Goal: Task Accomplishment & Management: Complete application form

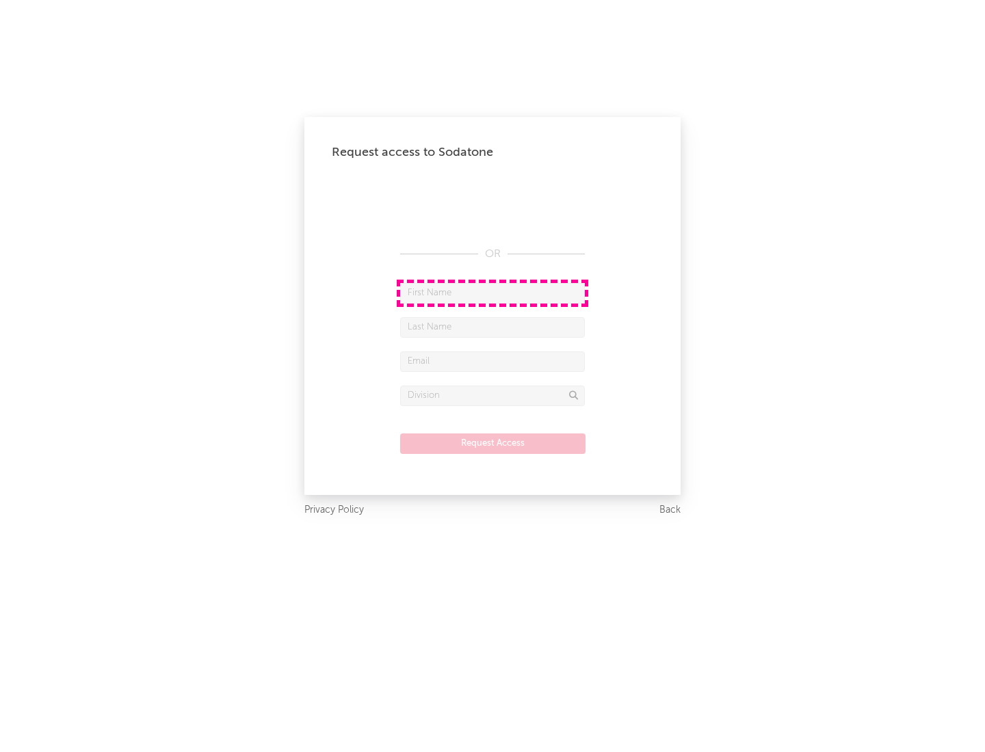
click at [493, 293] on input "text" at bounding box center [492, 293] width 185 height 21
type input "[PERSON_NAME]"
click at [493, 327] on input "text" at bounding box center [492, 327] width 185 height 21
type input "[PERSON_NAME]"
click at [493, 361] on input "text" at bounding box center [492, 362] width 185 height 21
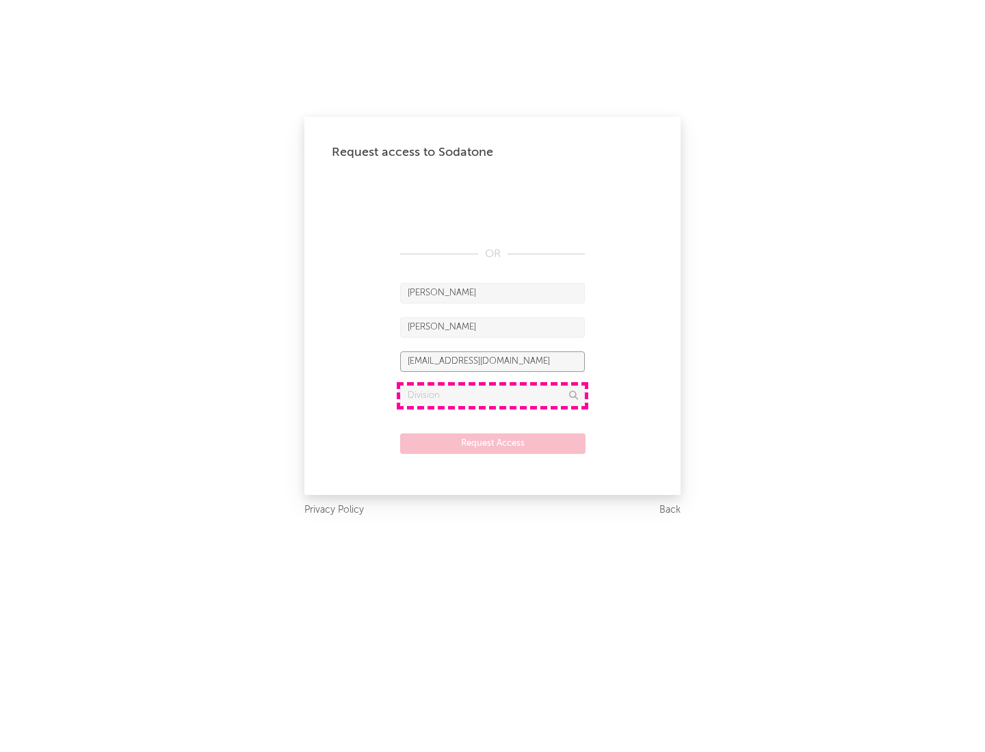
type input "[EMAIL_ADDRESS][DOMAIN_NAME]"
click at [493, 395] on input "text" at bounding box center [492, 396] width 185 height 21
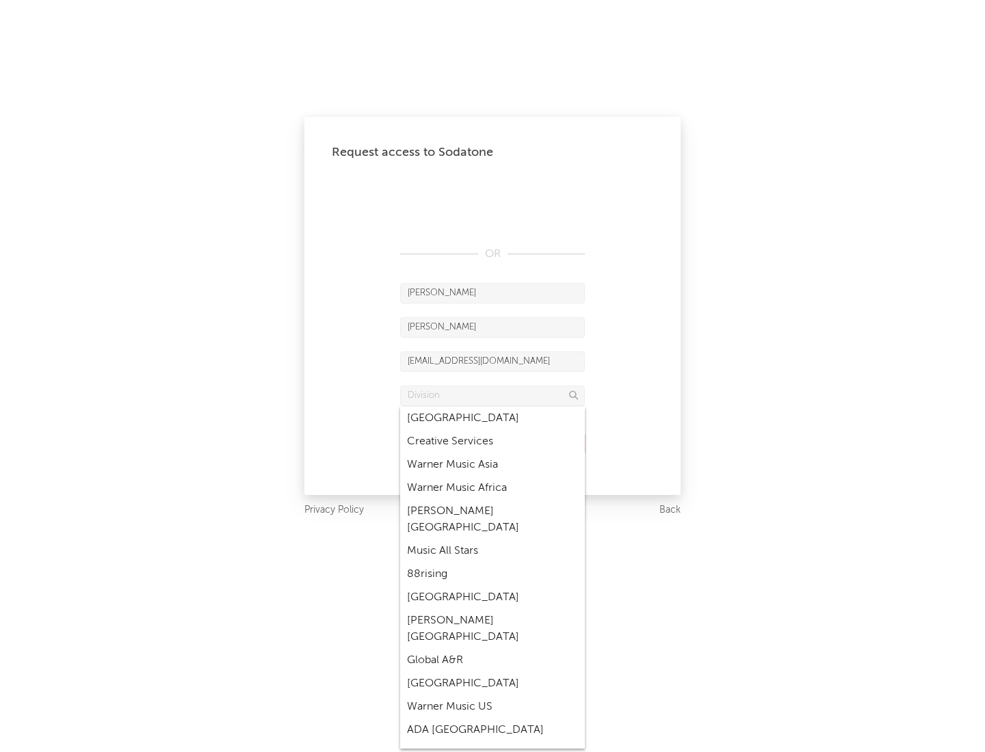
click at [493, 540] on div "Music All Stars" at bounding box center [492, 551] width 185 height 23
type input "Music All Stars"
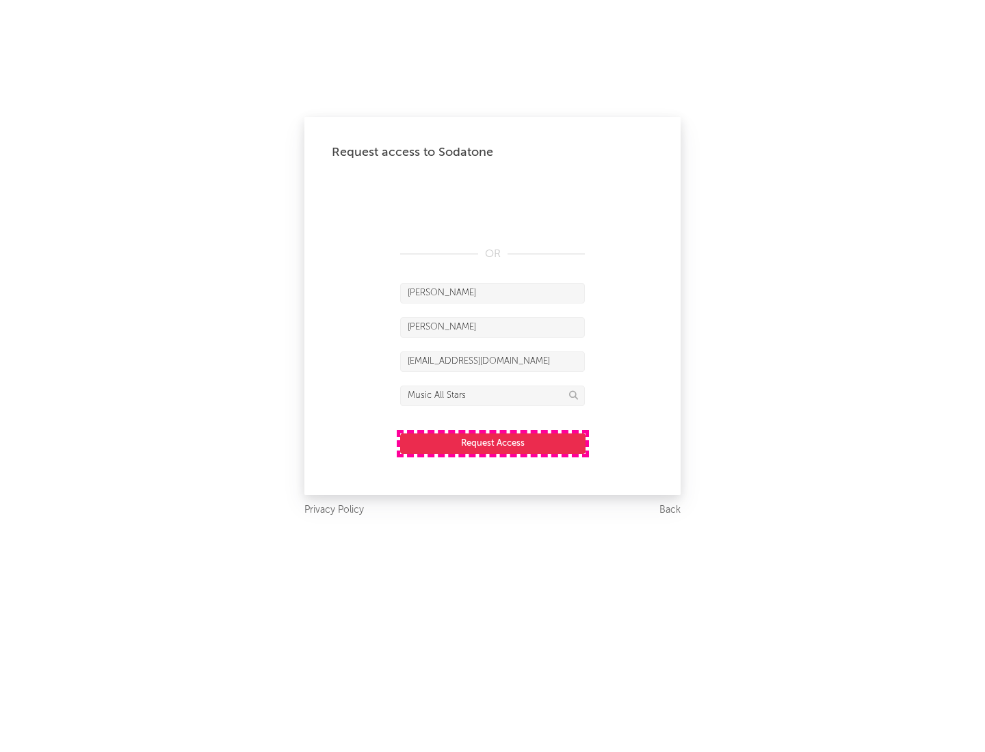
click at [493, 443] on button "Request Access" at bounding box center [492, 444] width 185 height 21
